Goal: Task Accomplishment & Management: Complete application form

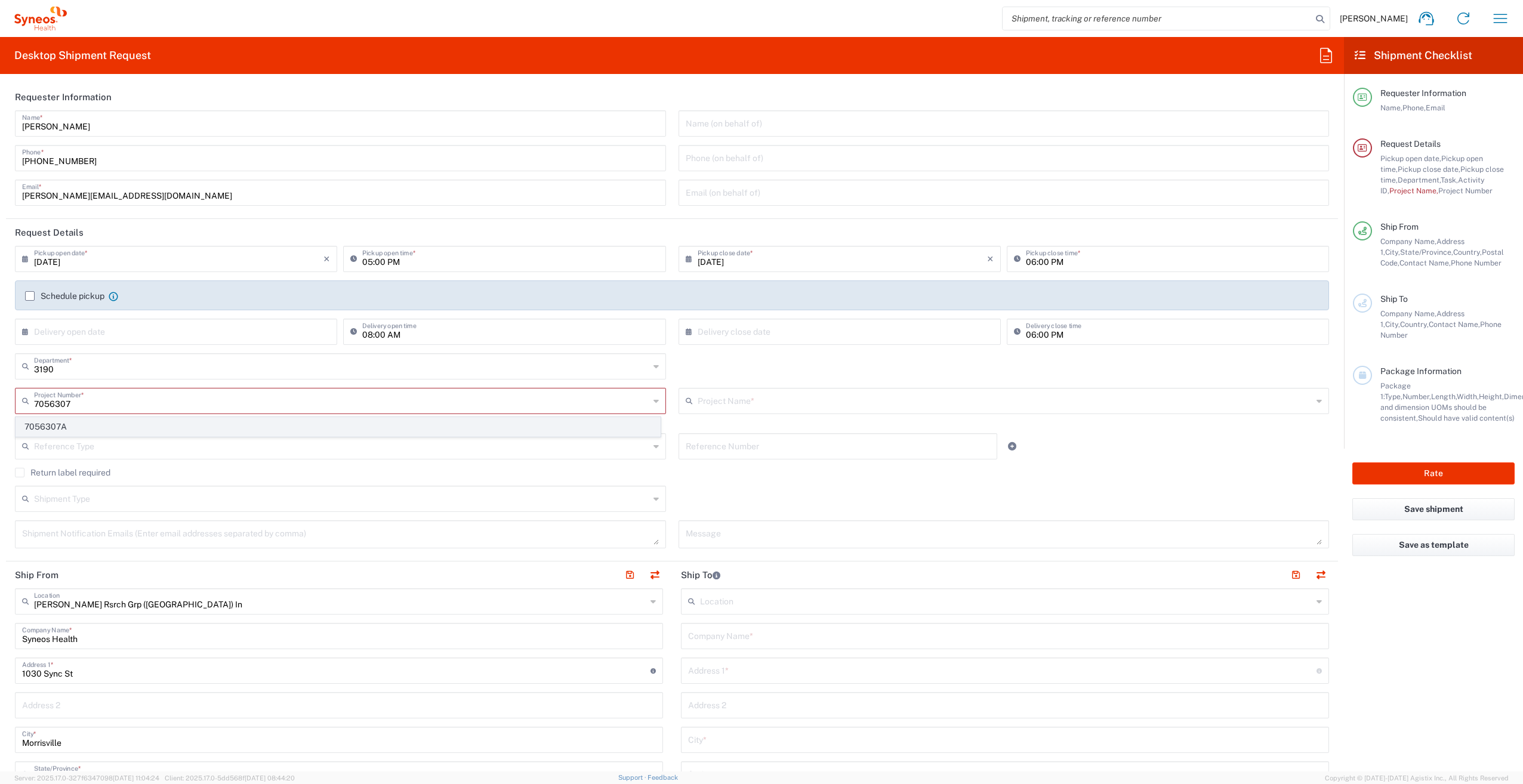
click at [353, 432] on span "7056307A" at bounding box center [338, 427] width 644 height 18
type input "7056307A"
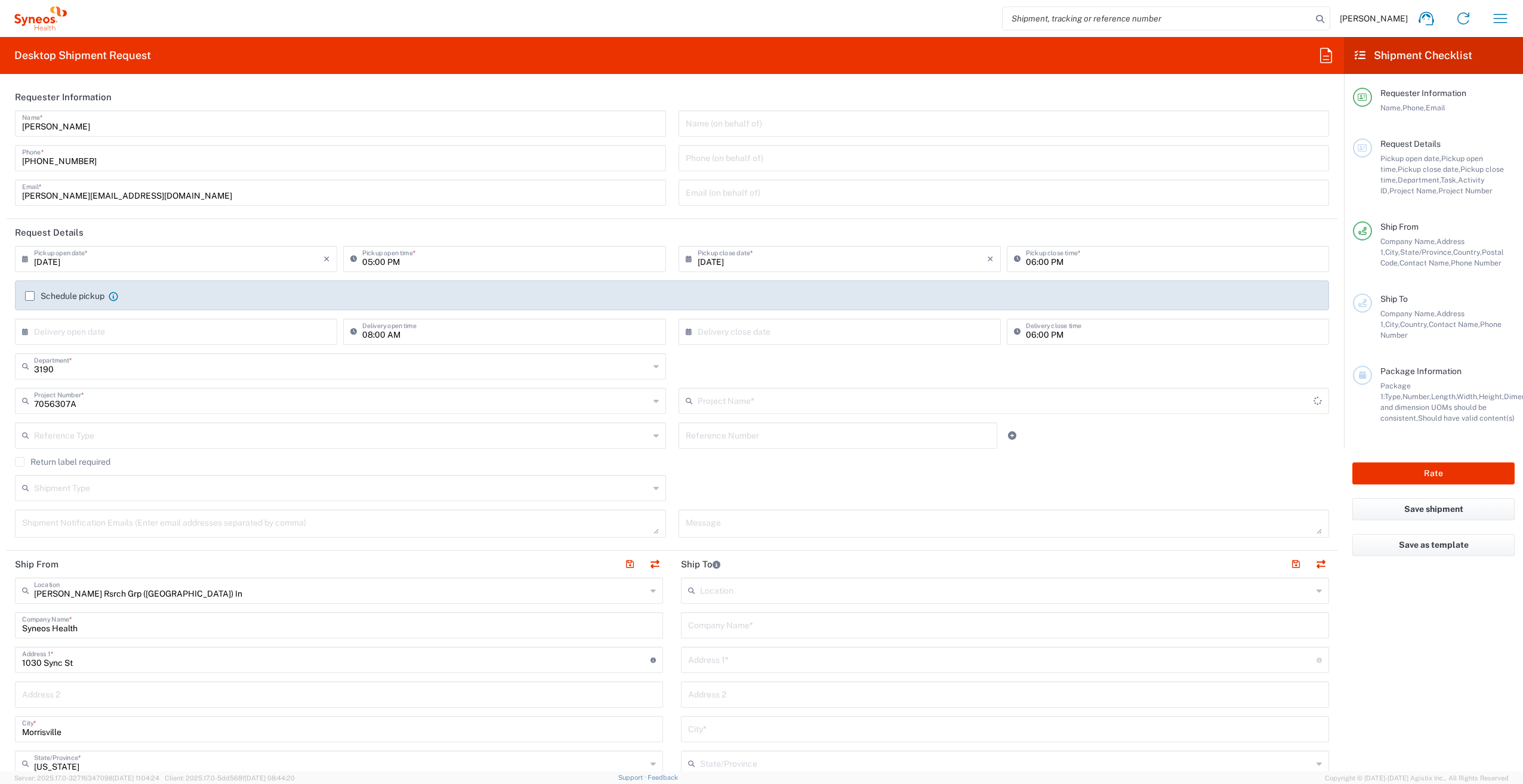
type input "802-ACC-002A"
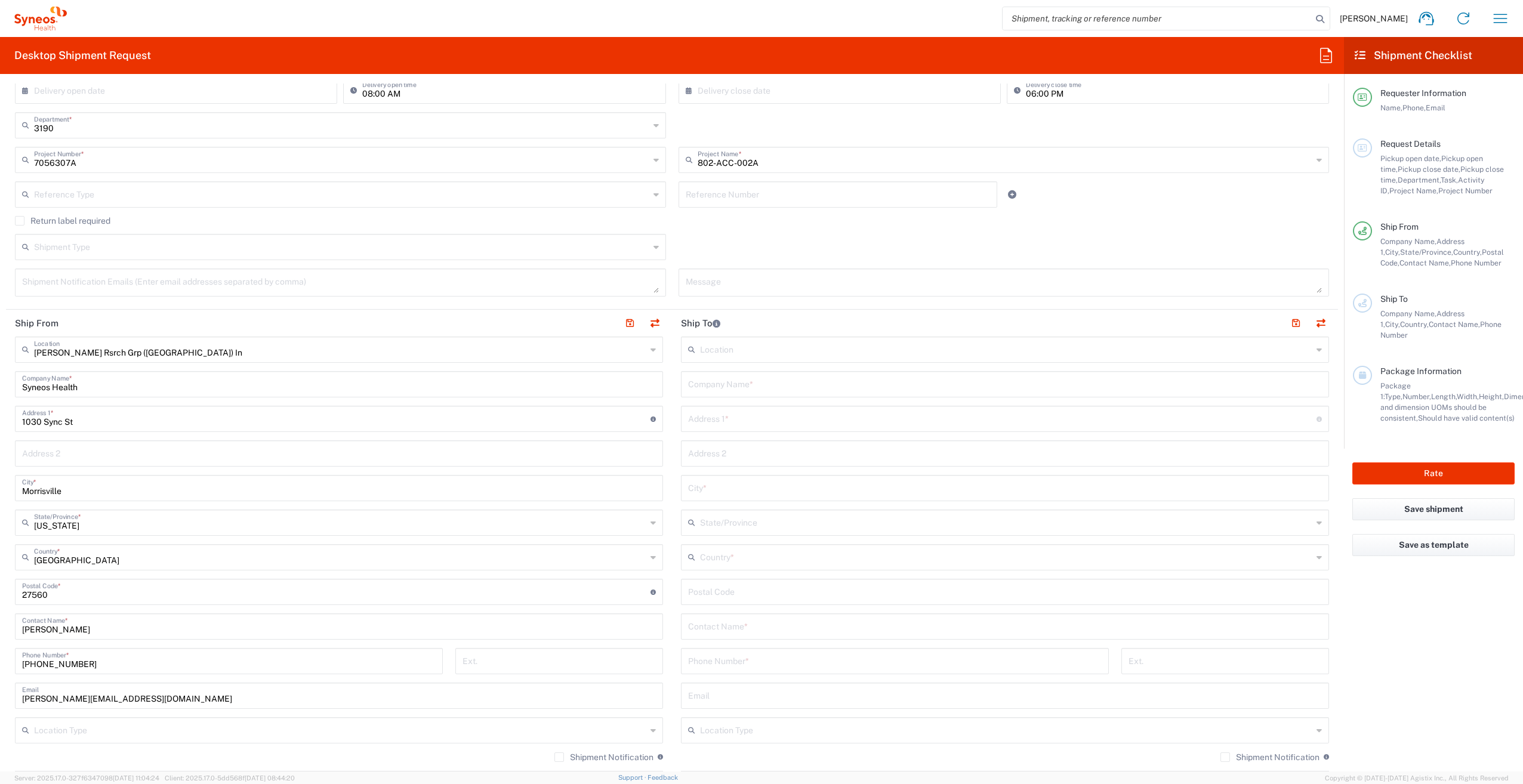
scroll to position [241, 0]
click at [176, 385] on input "Syneos Health" at bounding box center [339, 382] width 634 height 21
type input "S"
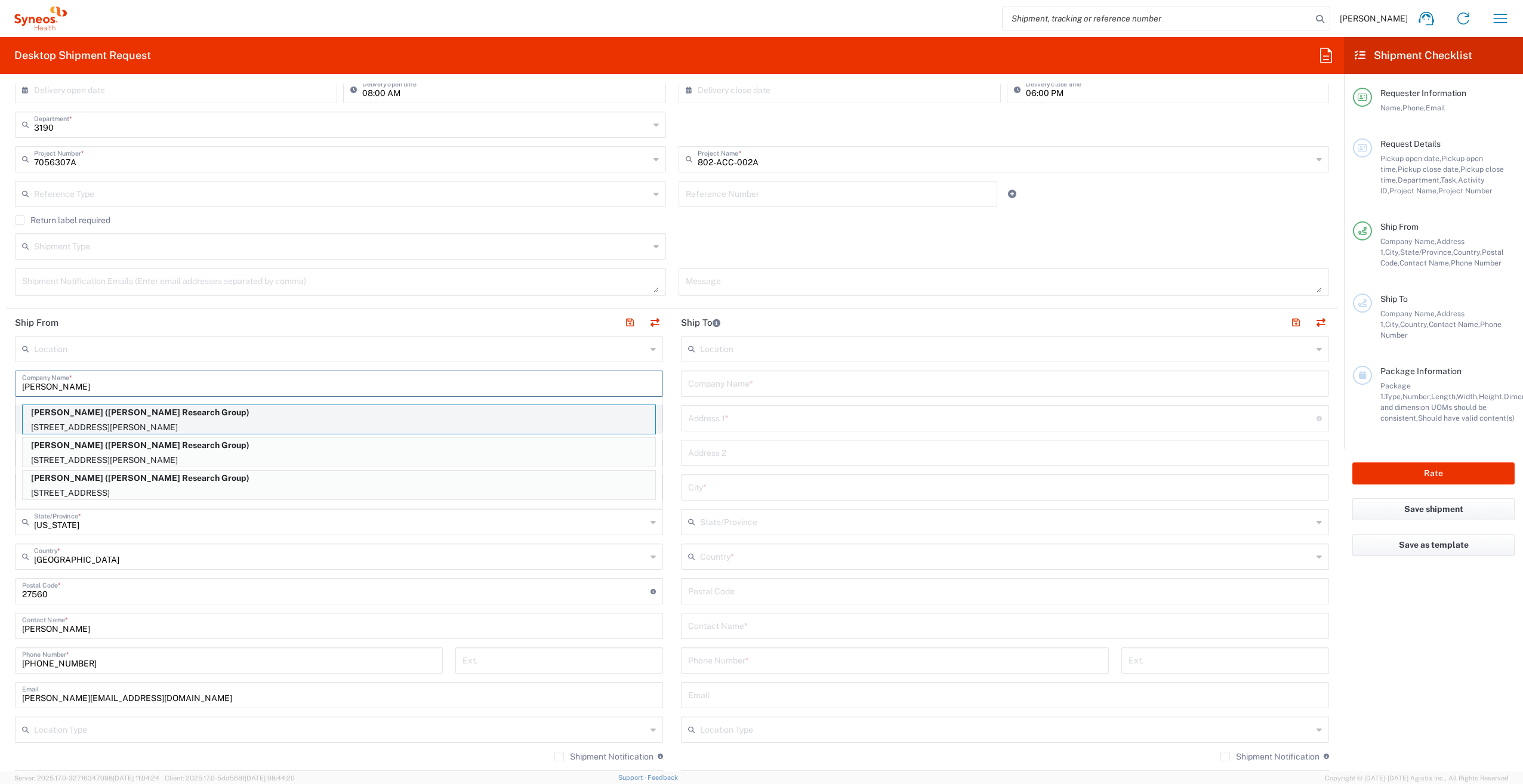
click at [259, 425] on p "[STREET_ADDRESS][PERSON_NAME]" at bounding box center [339, 428] width 633 height 15
type input "[PERSON_NAME]"
type input "[STREET_ADDRESS][PERSON_NAME]"
type input "Mineola"
type input "[US_STATE]"
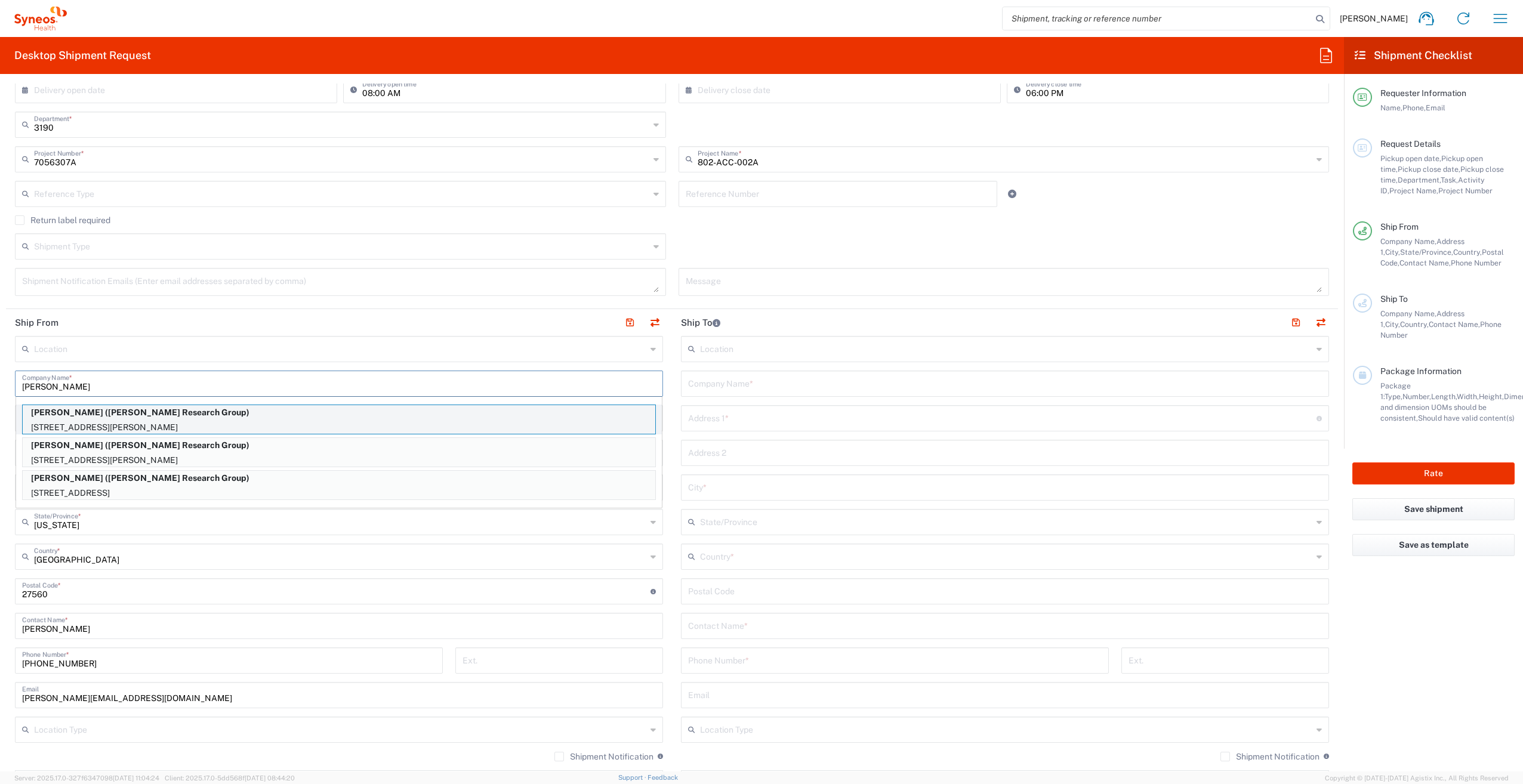
type input "11501"
type input "[PERSON_NAME] Research Group"
type input "[PHONE_NUMBER]"
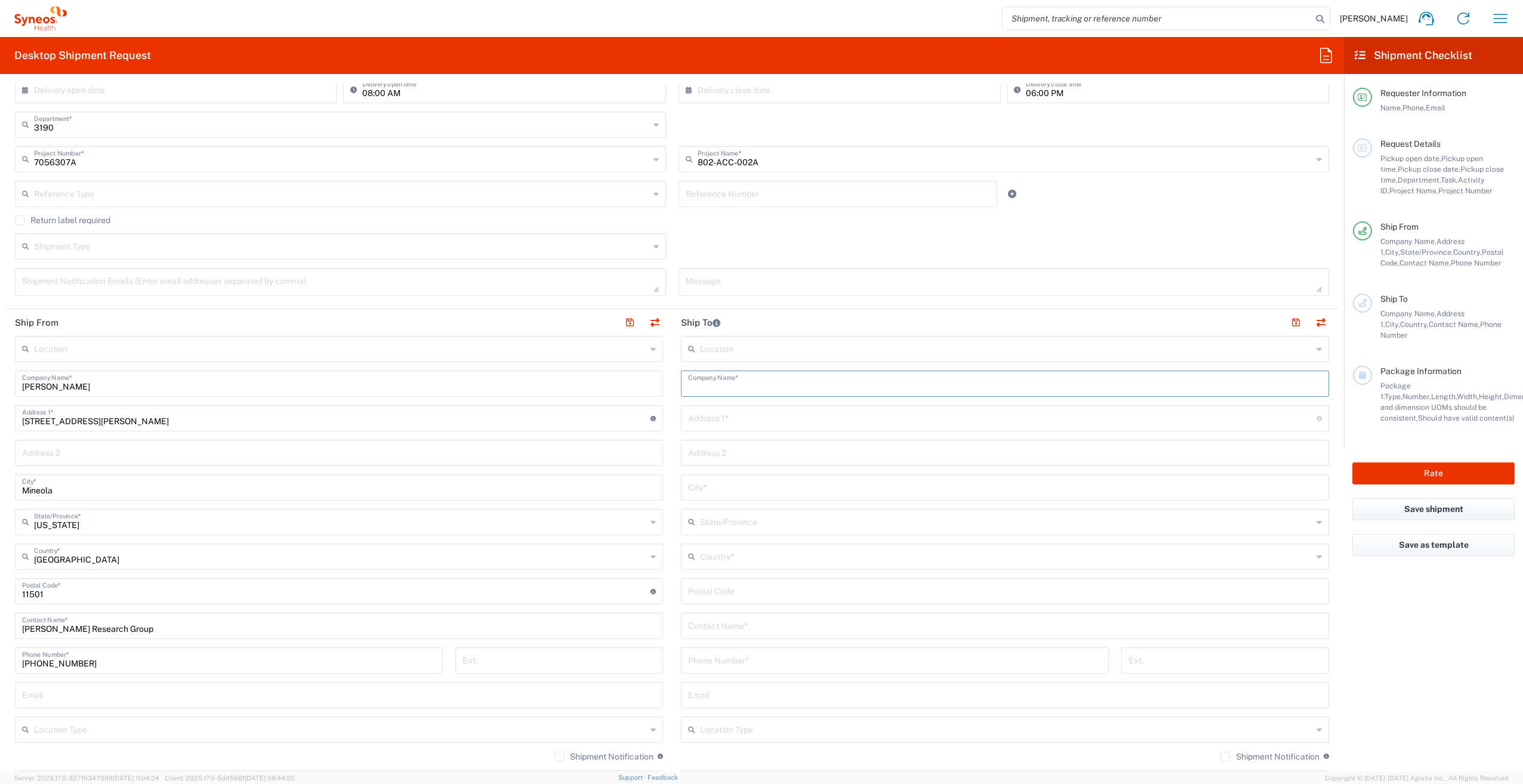
click at [781, 380] on input "text" at bounding box center [1005, 382] width 634 height 21
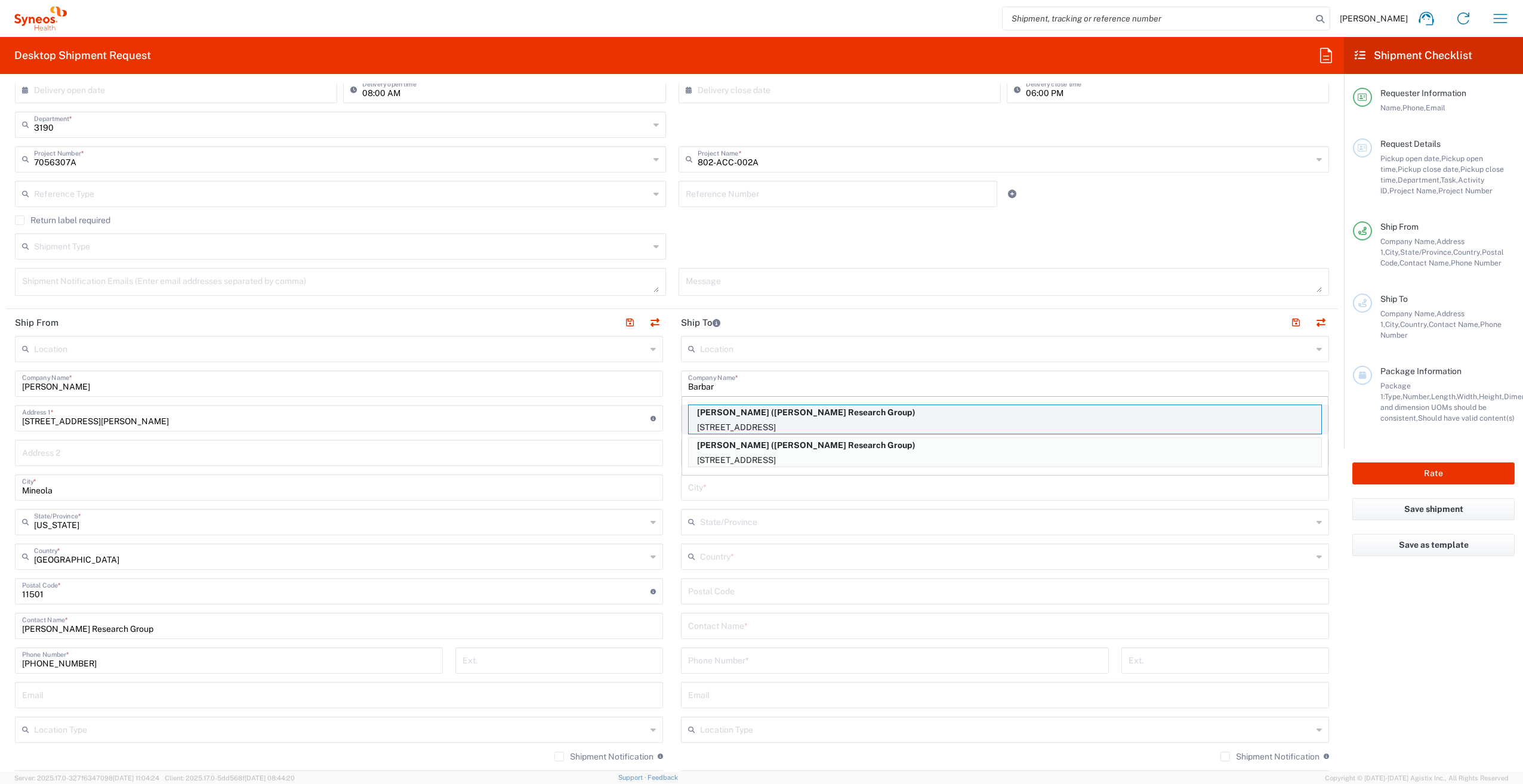
click at [851, 425] on p "[STREET_ADDRESS]" at bounding box center [1005, 428] width 633 height 15
type input "[PERSON_NAME]"
type input "[STREET_ADDRESS]"
type input "SHAKER HEIGHTS"
type input "[GEOGRAPHIC_DATA]"
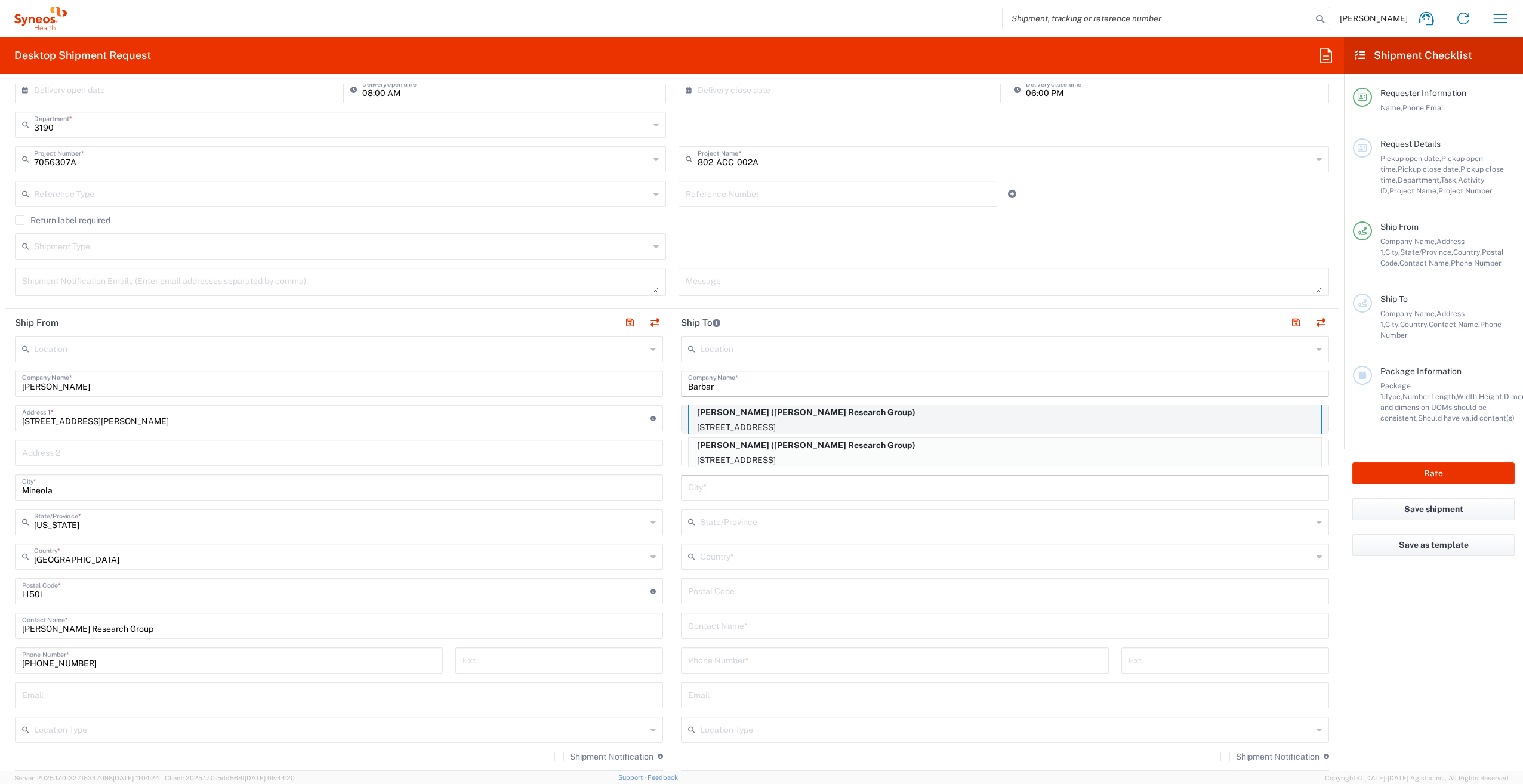
type input "44120"
type input "[PERSON_NAME] Research Group"
type input "[PHONE_NUMBER]"
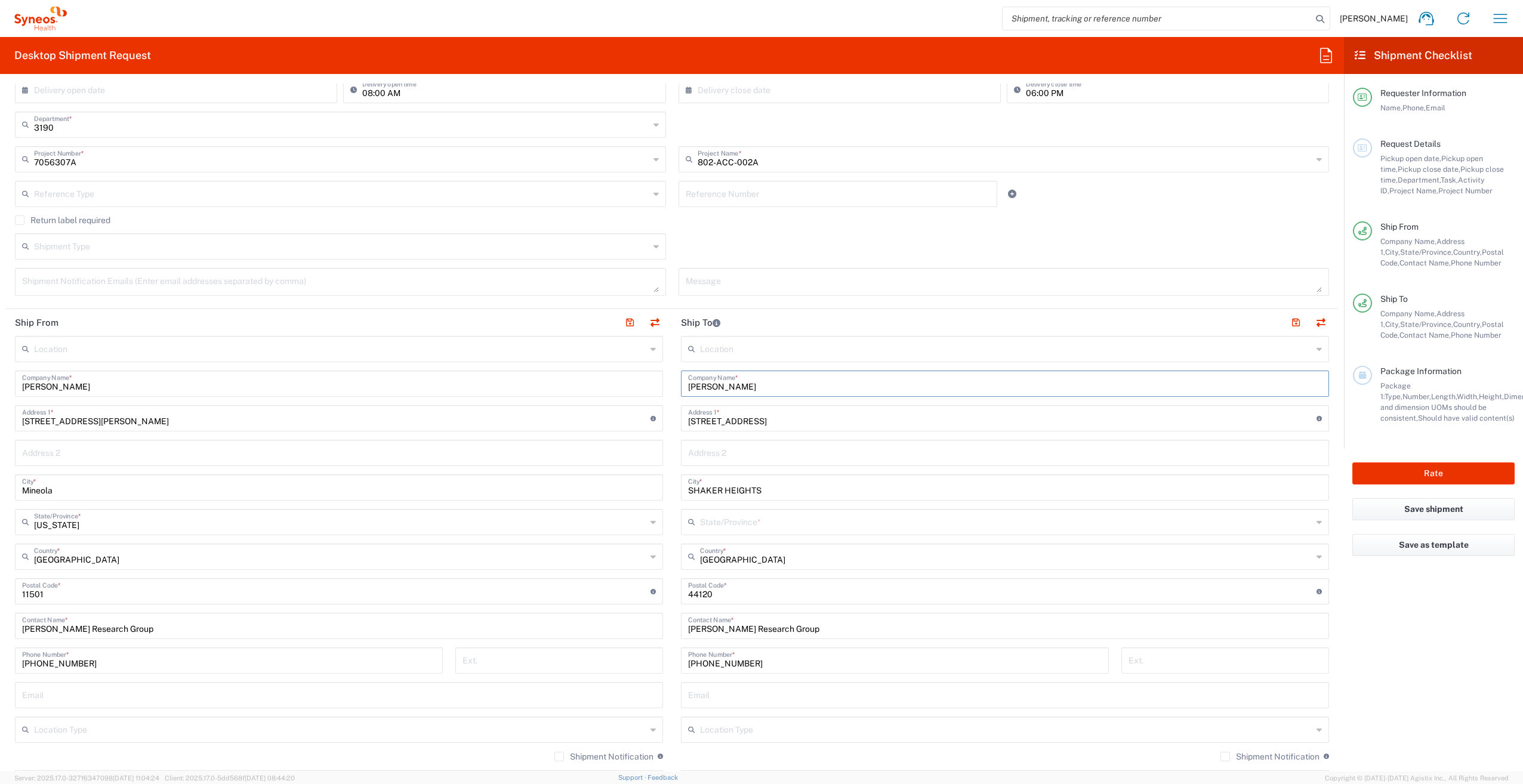
type input "[US_STATE]"
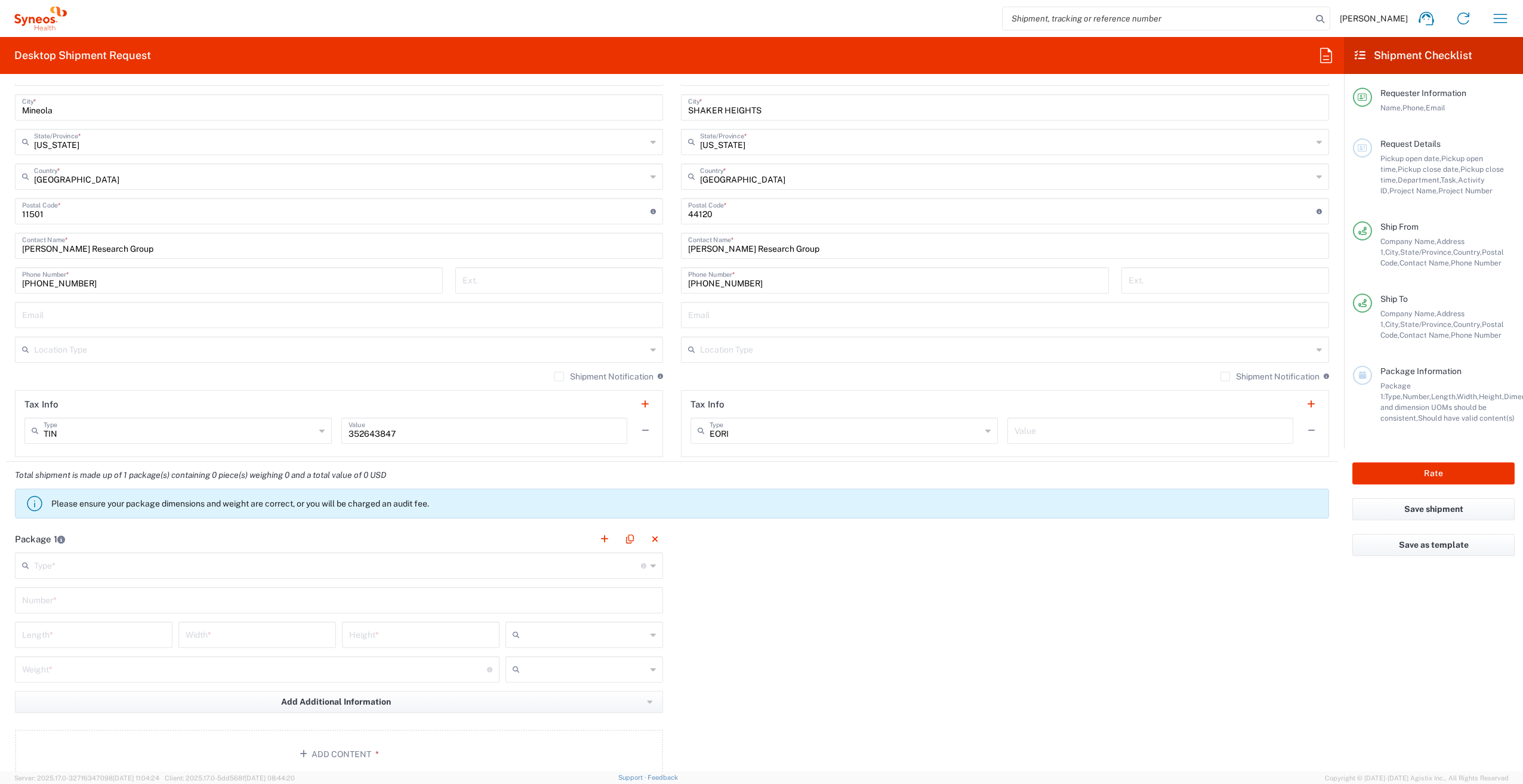
scroll to position [627, 0]
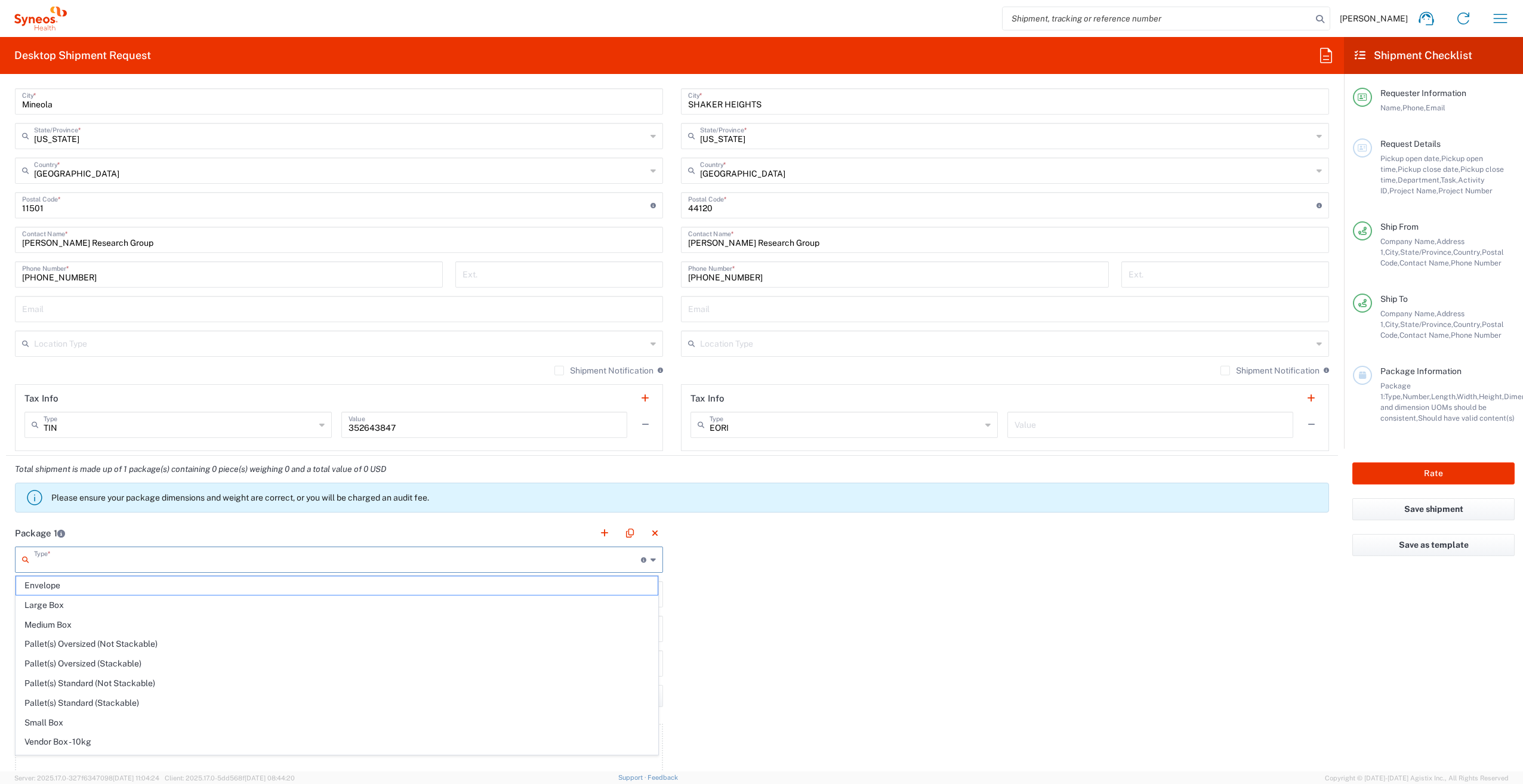
click at [316, 559] on input "text" at bounding box center [337, 558] width 607 height 21
click at [257, 577] on span "Envelope" at bounding box center [337, 585] width 642 height 18
type input "Envelope"
type input "1"
type input "9.5"
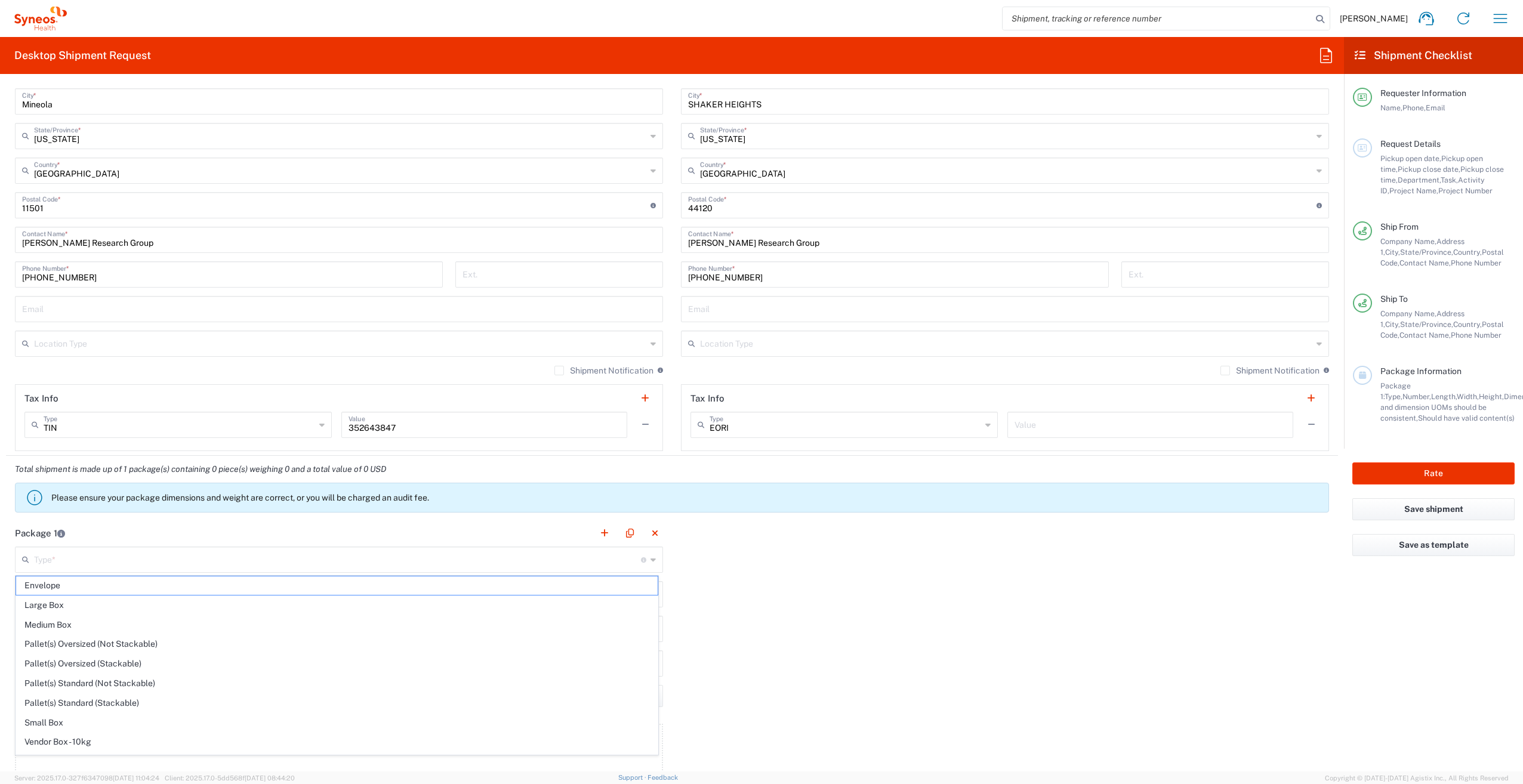
type input "12.5"
type input "0.25"
type input "in"
type input "0.45"
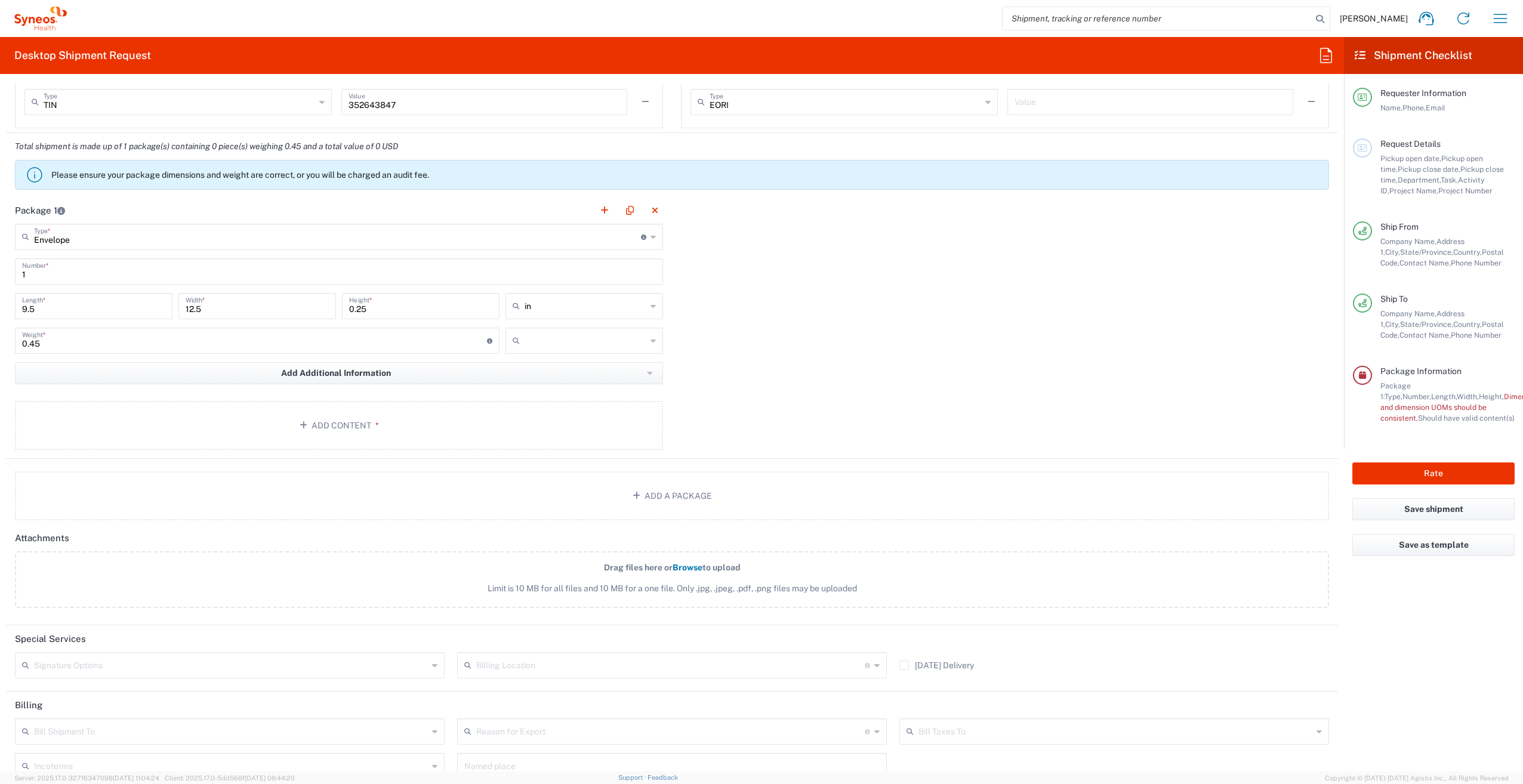
scroll to position [957, 0]
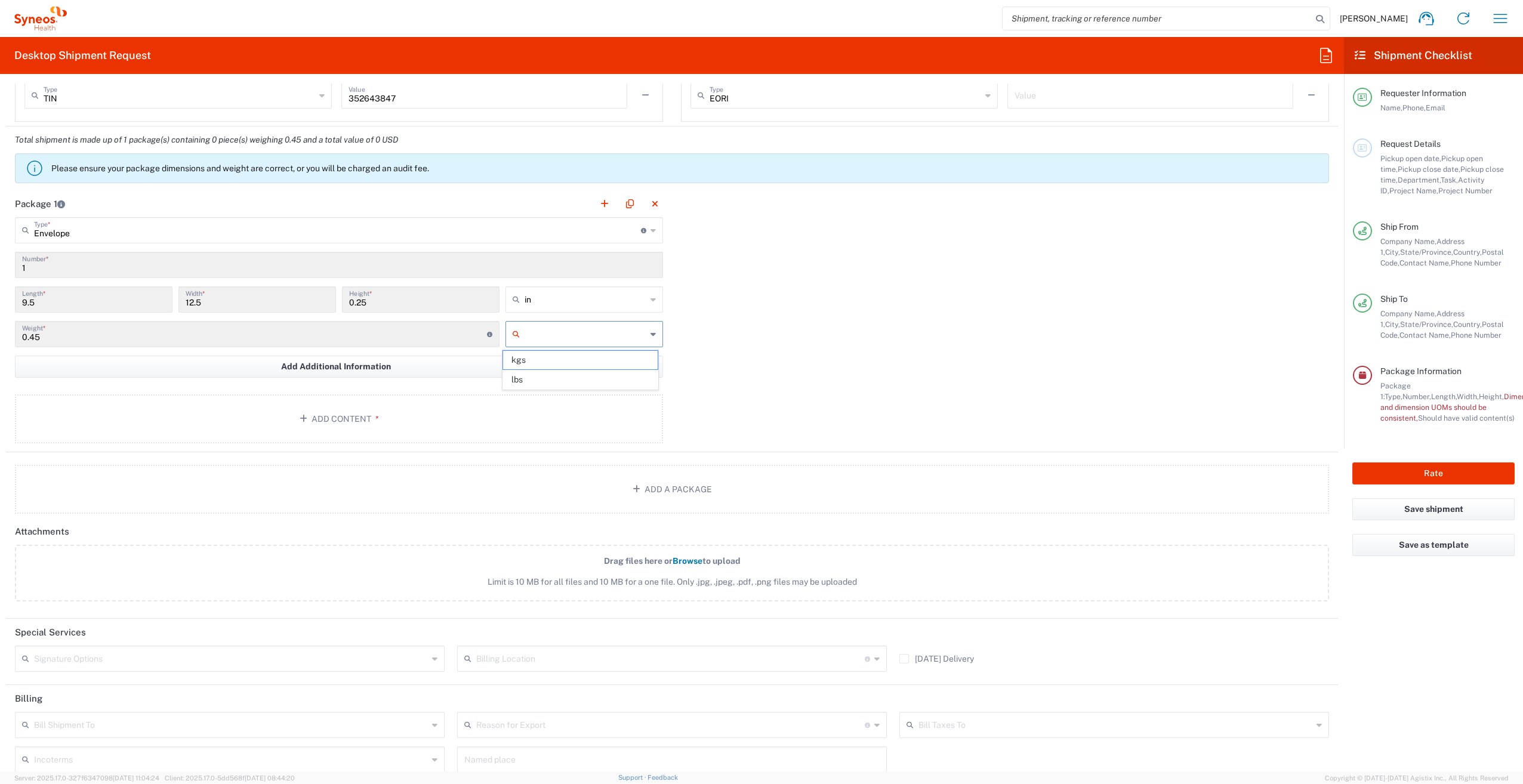
click at [637, 340] on input "text" at bounding box center [585, 334] width 122 height 19
click at [616, 373] on span "lbs" at bounding box center [580, 380] width 154 height 18
type input "lbs"
click at [487, 427] on button "Add Content *" at bounding box center [339, 418] width 648 height 49
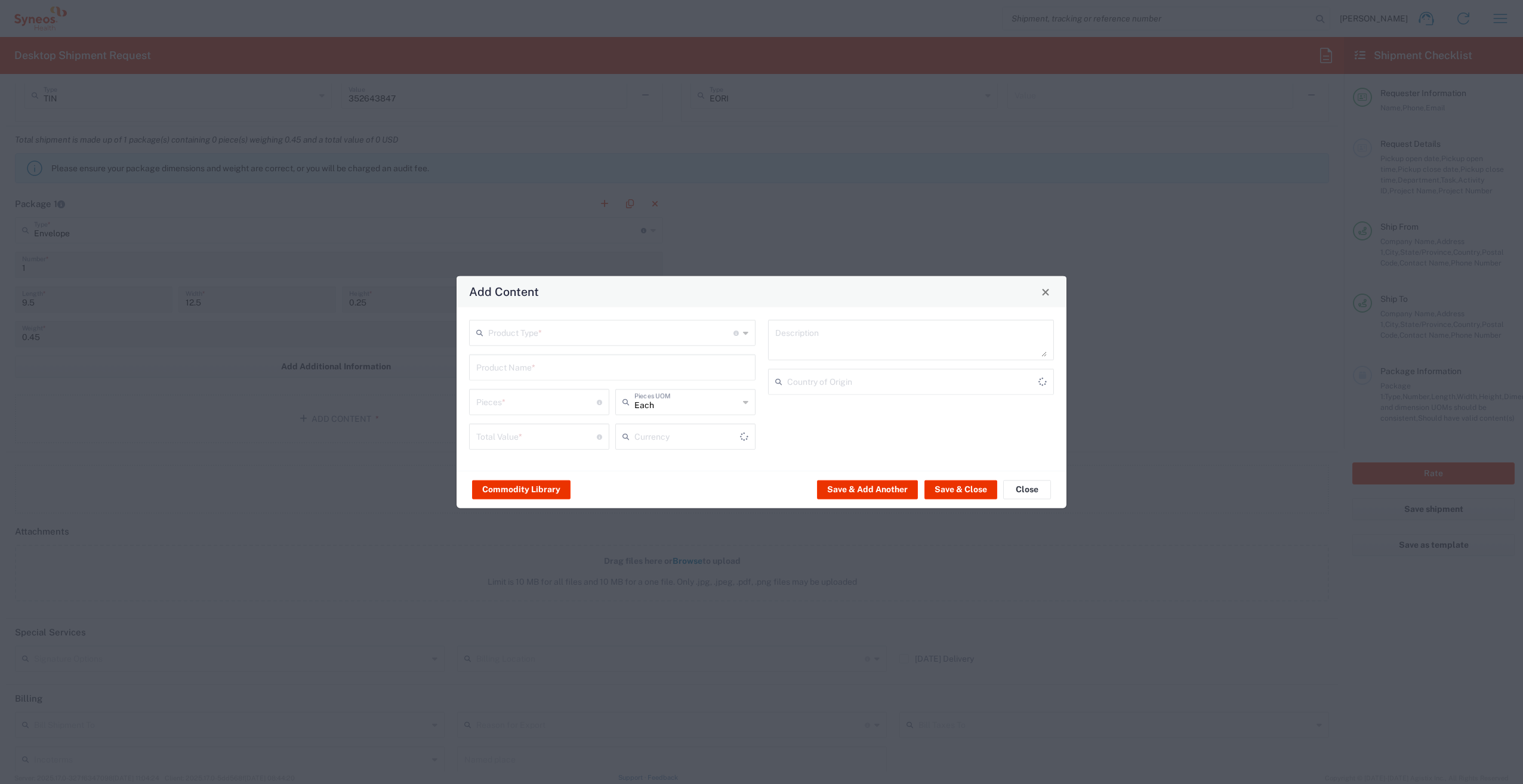
type input "US Dollar"
click at [552, 335] on input "text" at bounding box center [611, 331] width 245 height 21
click at [550, 376] on span "General Commodity" at bounding box center [612, 378] width 284 height 18
type input "General Commodity"
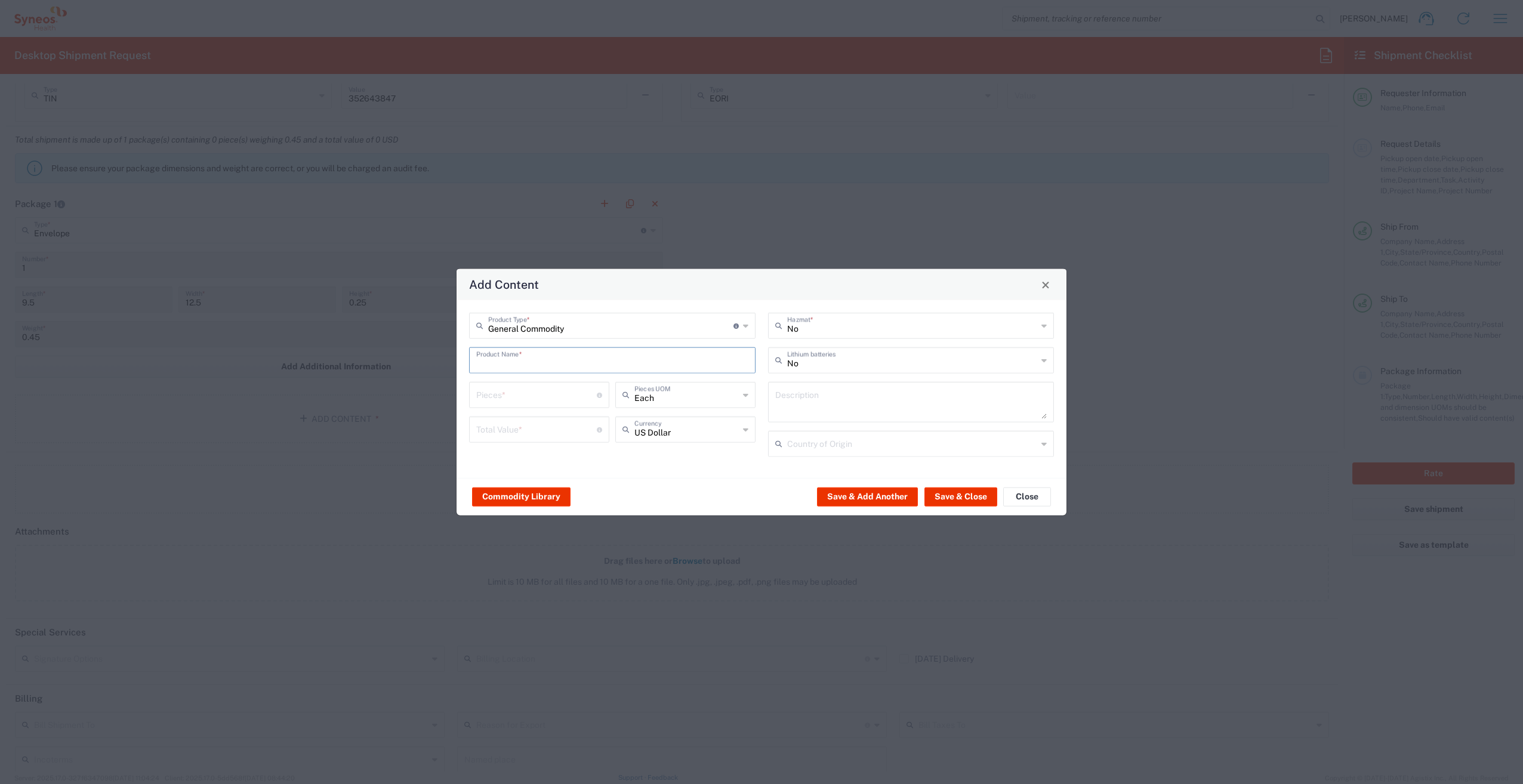
click at [587, 368] on input "text" at bounding box center [612, 359] width 272 height 21
type input "Lab Kit"
type input "1"
click at [566, 432] on input "number" at bounding box center [536, 428] width 120 height 21
type input "1"
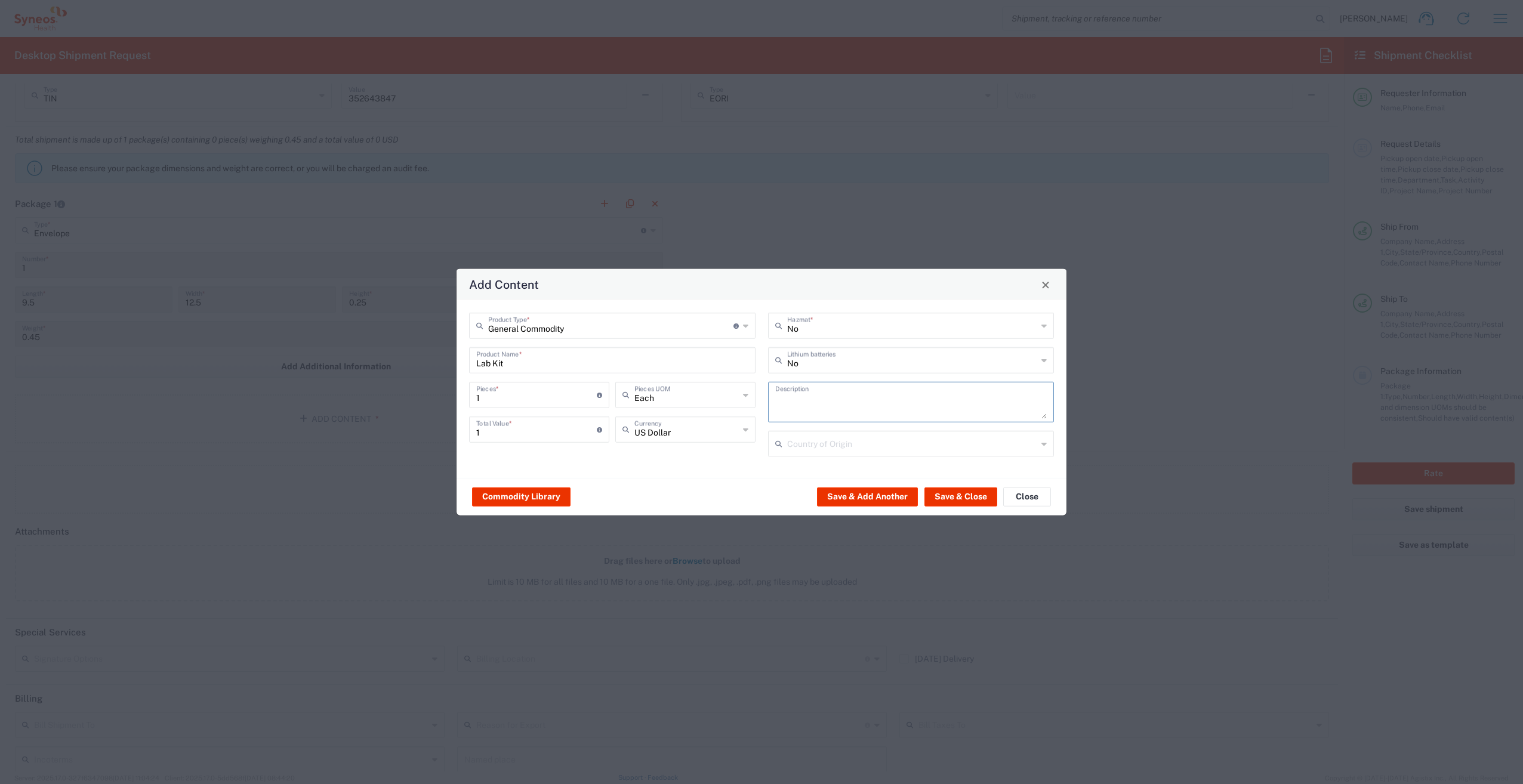
click at [883, 405] on textarea at bounding box center [911, 402] width 272 height 34
type textarea "Kit J: Part 1"
click at [964, 498] on button "Save & Close" at bounding box center [961, 496] width 73 height 19
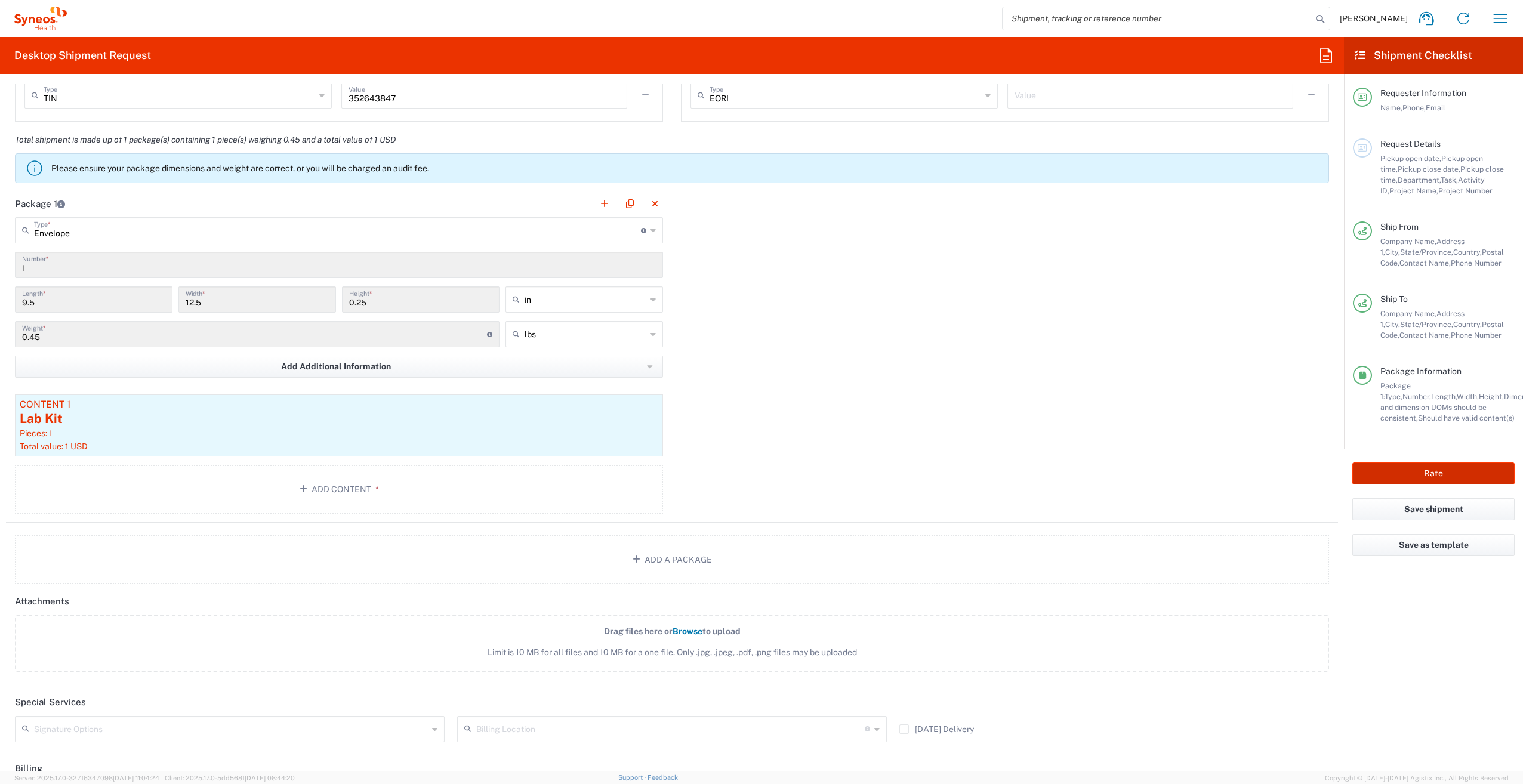
click at [1431, 477] on button "Rate" at bounding box center [1434, 473] width 162 height 22
type input "7056307A"
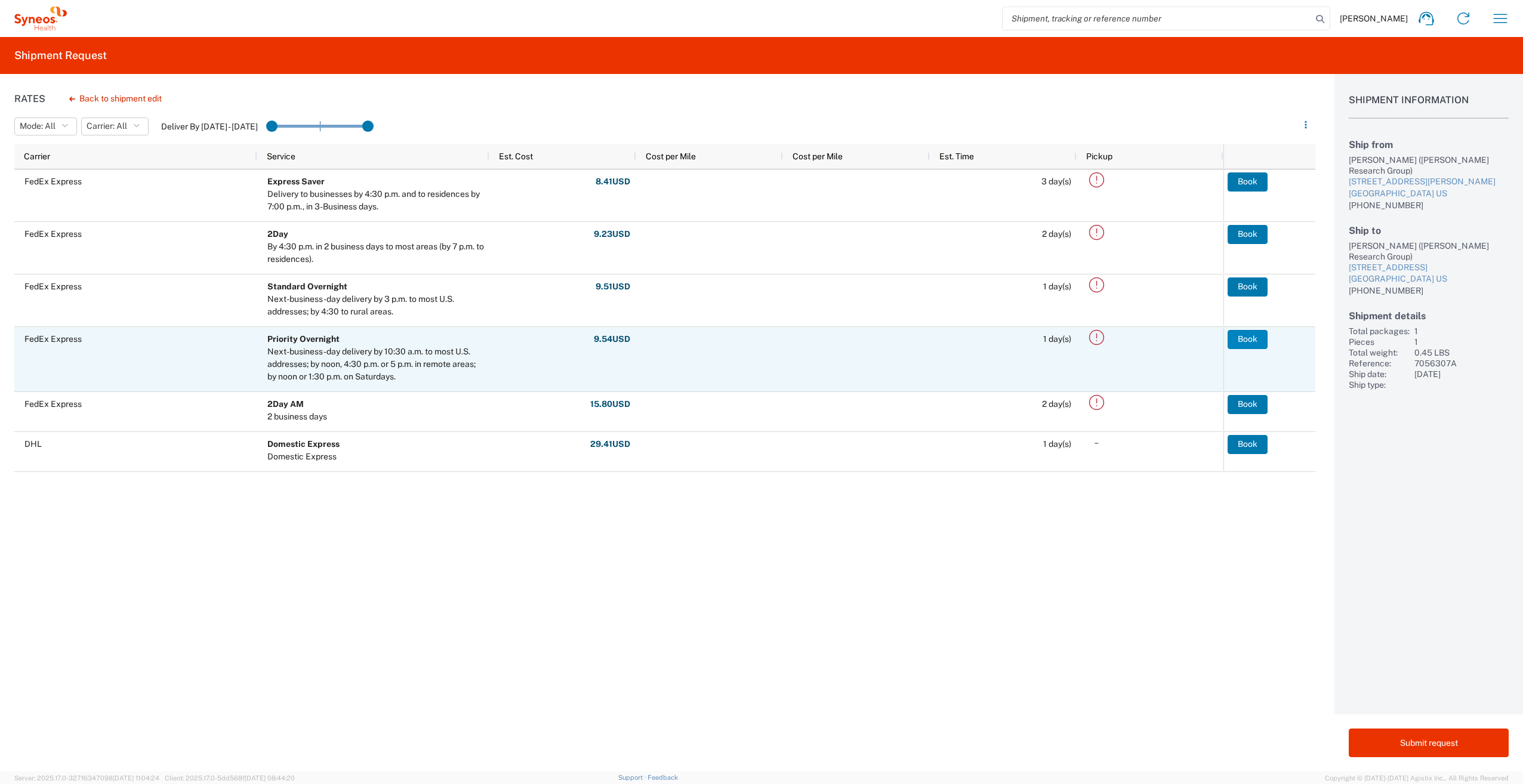
click at [1245, 344] on button "Book" at bounding box center [1247, 340] width 40 height 19
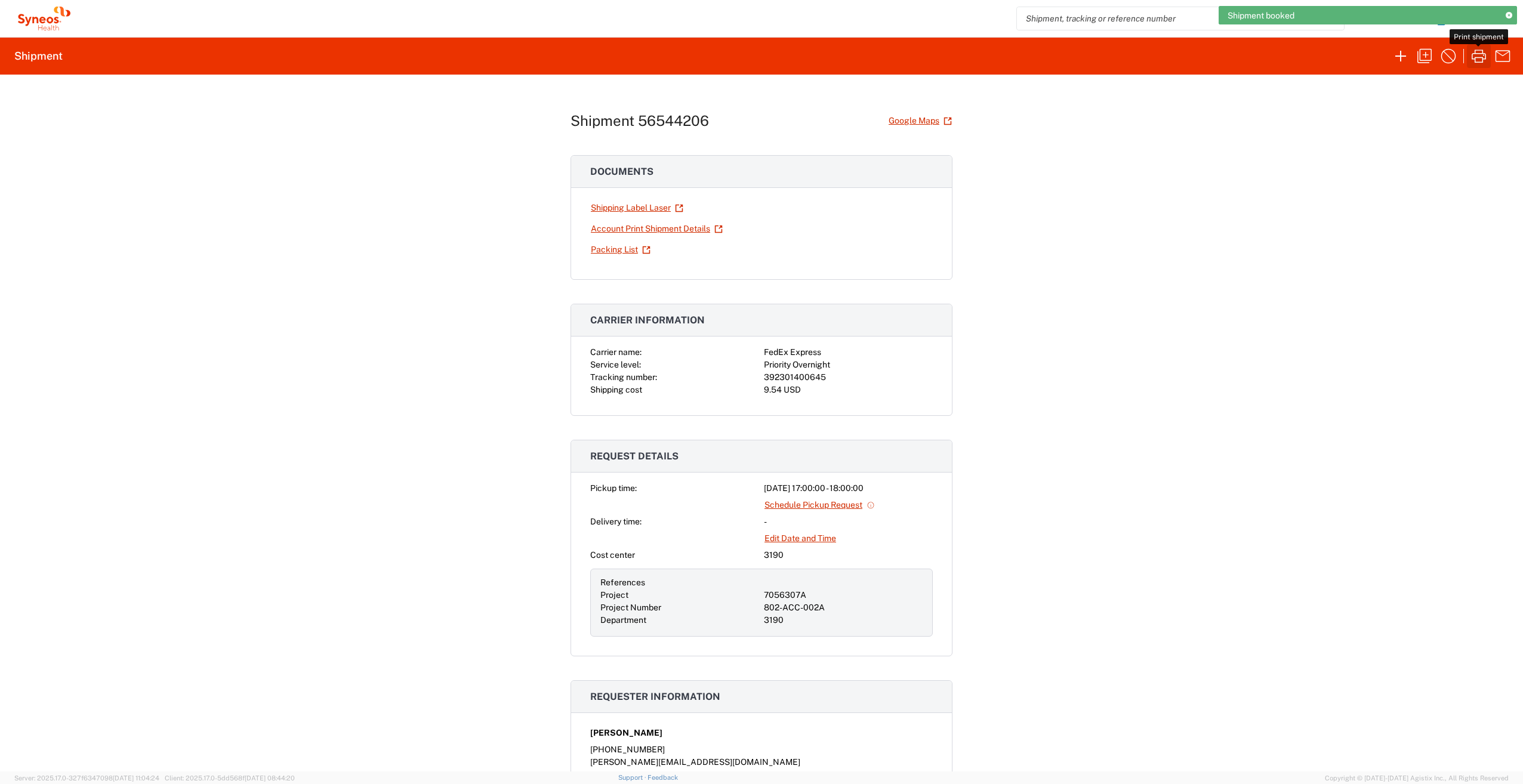
click at [1479, 58] on icon "button" at bounding box center [1479, 56] width 19 height 19
drag, startPoint x: 756, startPoint y: 378, endPoint x: 821, endPoint y: 375, distance: 65.1
click at [821, 375] on div "Carrier name: FedEx Express Service level: Priority Overnight Tracking number: …" at bounding box center [762, 371] width 342 height 50
copy div "392301400645"
